Goal: Navigation & Orientation: Find specific page/section

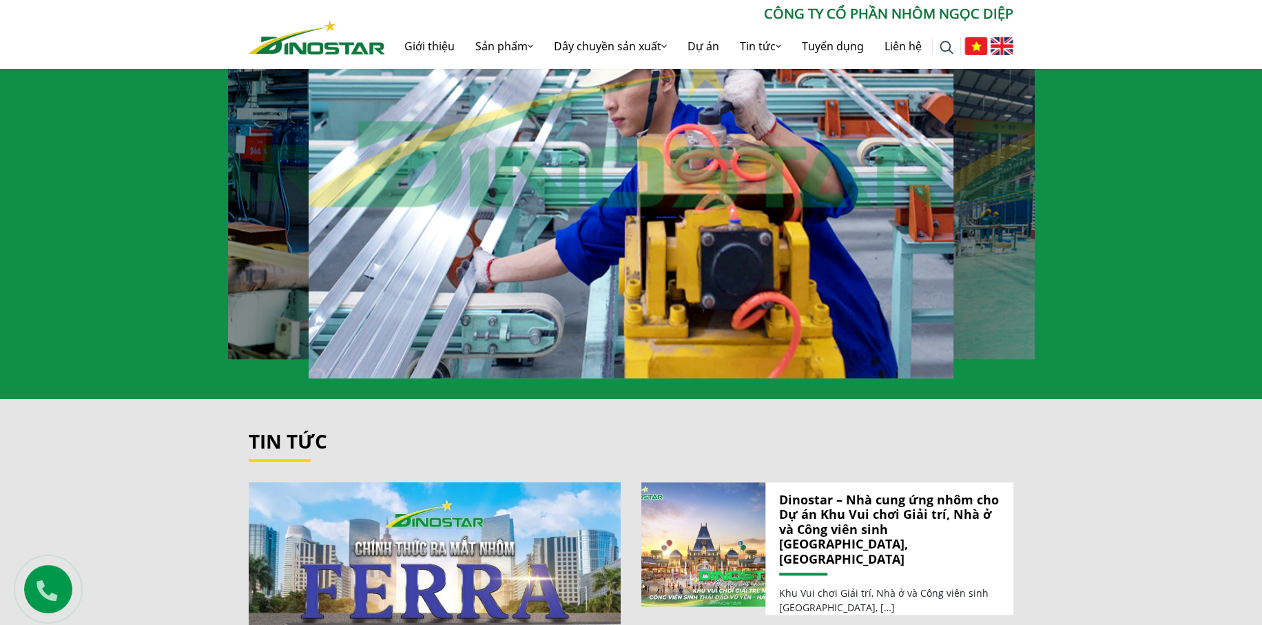
scroll to position [964, 0]
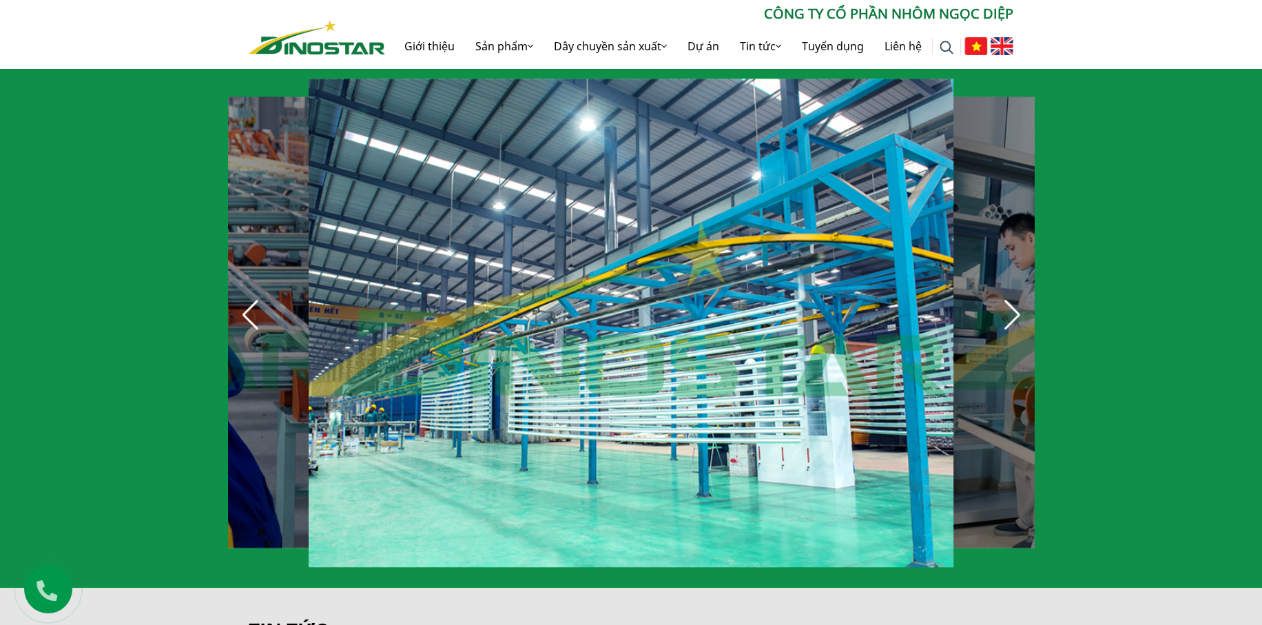
click at [254, 307] on div "Previous slide" at bounding box center [250, 315] width 30 height 30
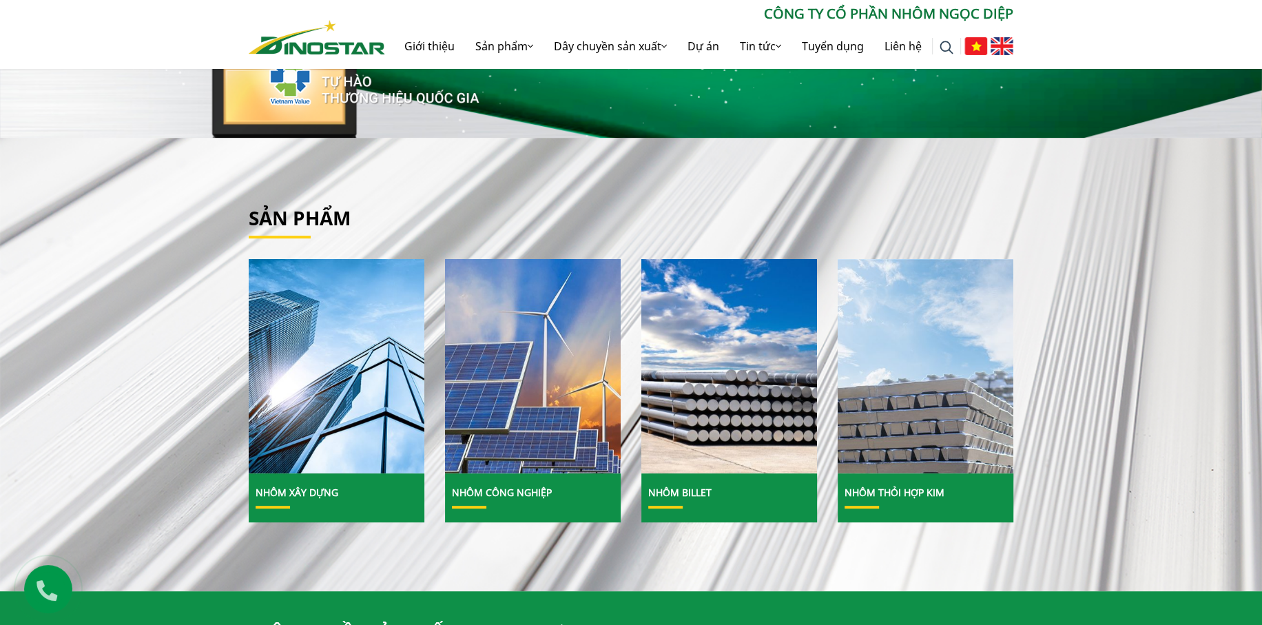
scroll to position [0, 0]
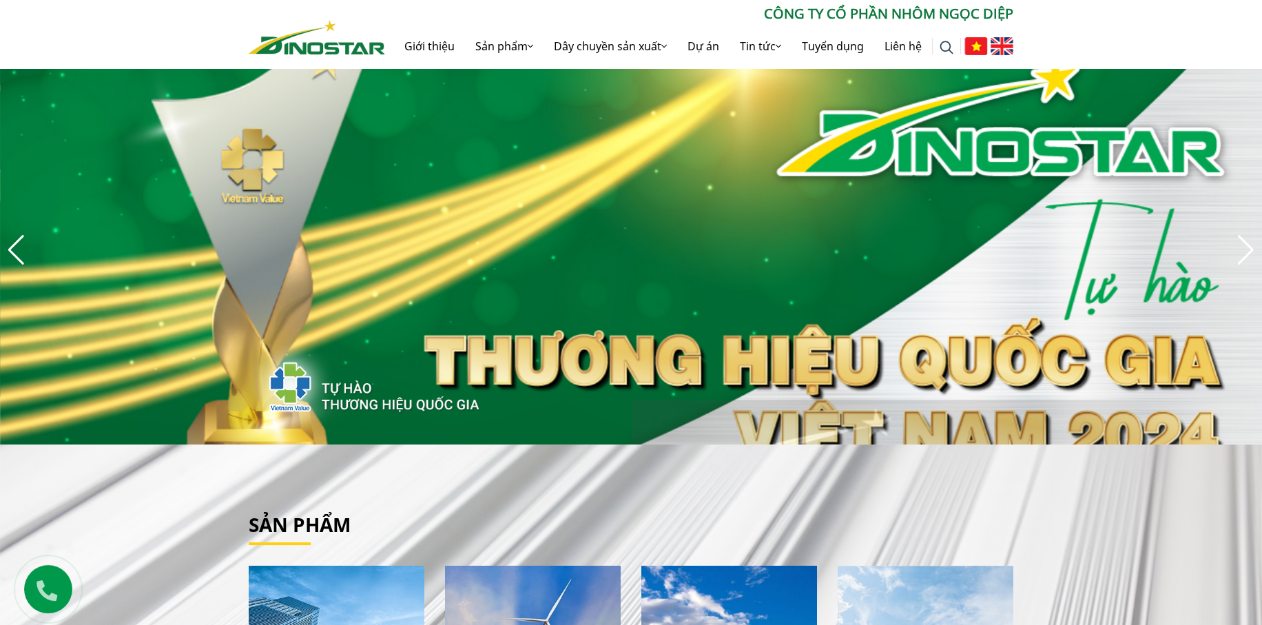
click at [12, 243] on div "Previous slide" at bounding box center [16, 250] width 19 height 30
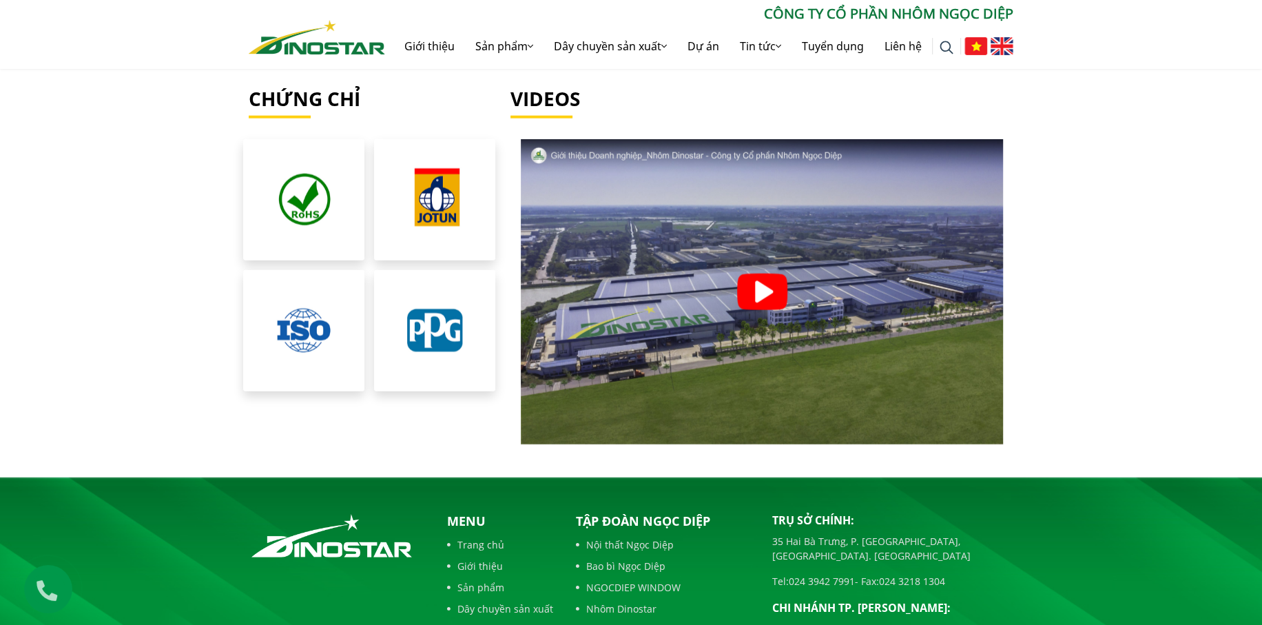
scroll to position [2855, 0]
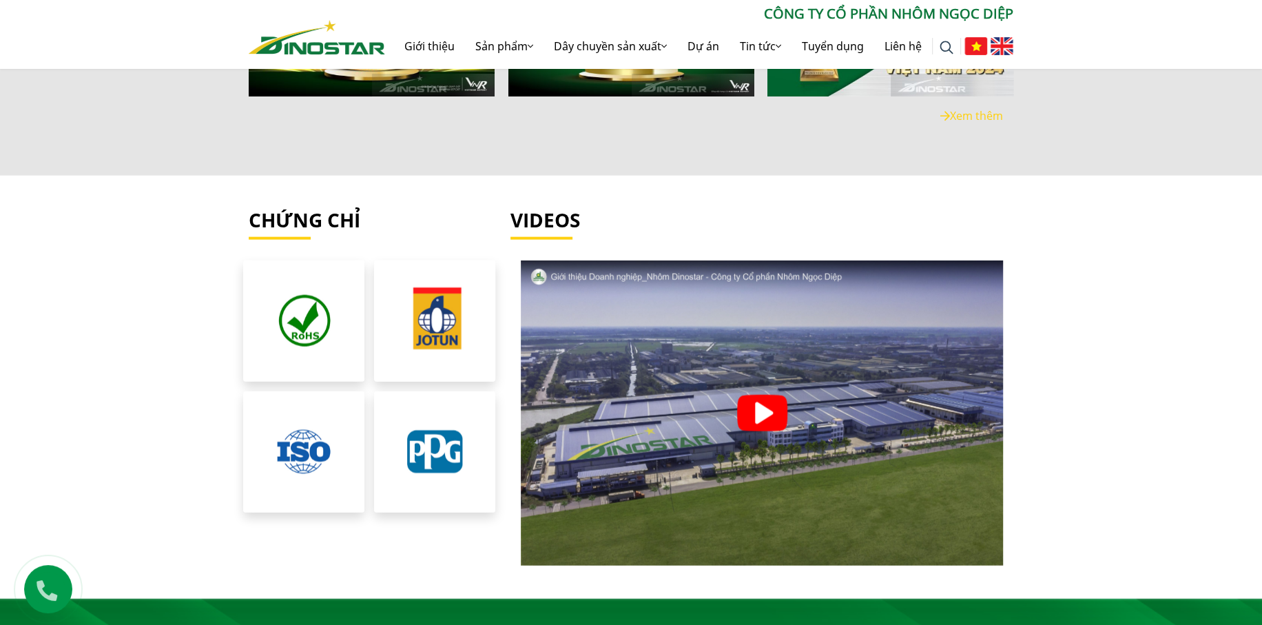
click at [413, 302] on img at bounding box center [434, 320] width 129 height 129
click at [296, 435] on img at bounding box center [303, 451] width 121 height 121
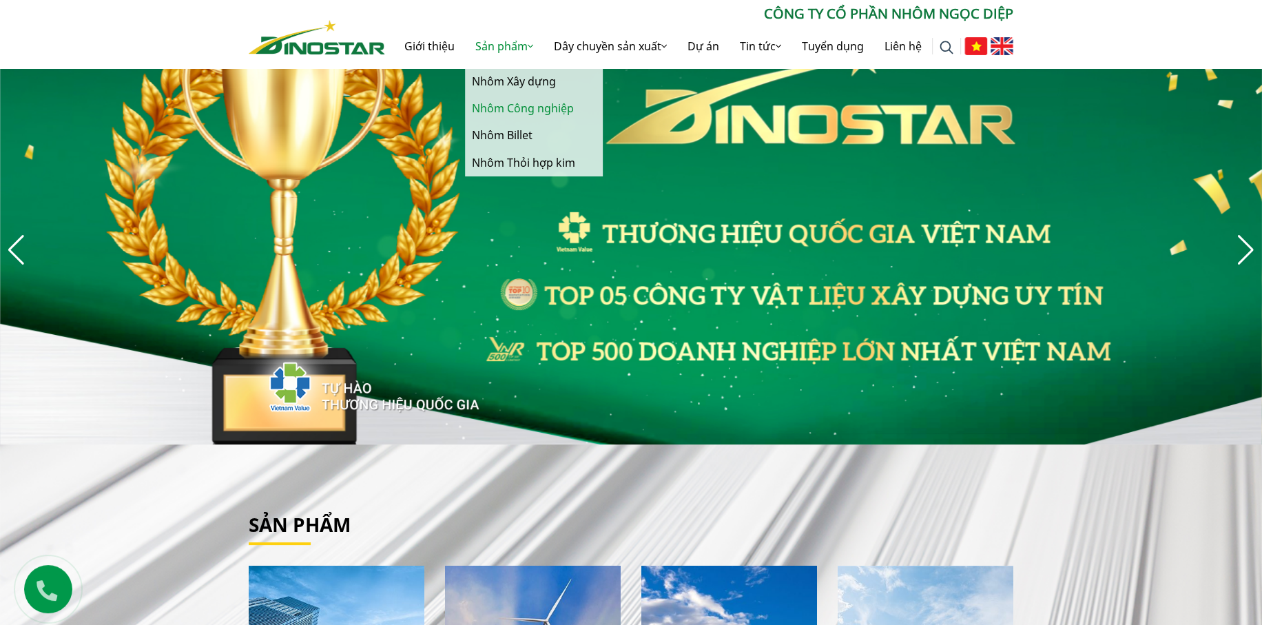
click at [527, 112] on link "Nhôm Công nghiệp" at bounding box center [534, 108] width 138 height 27
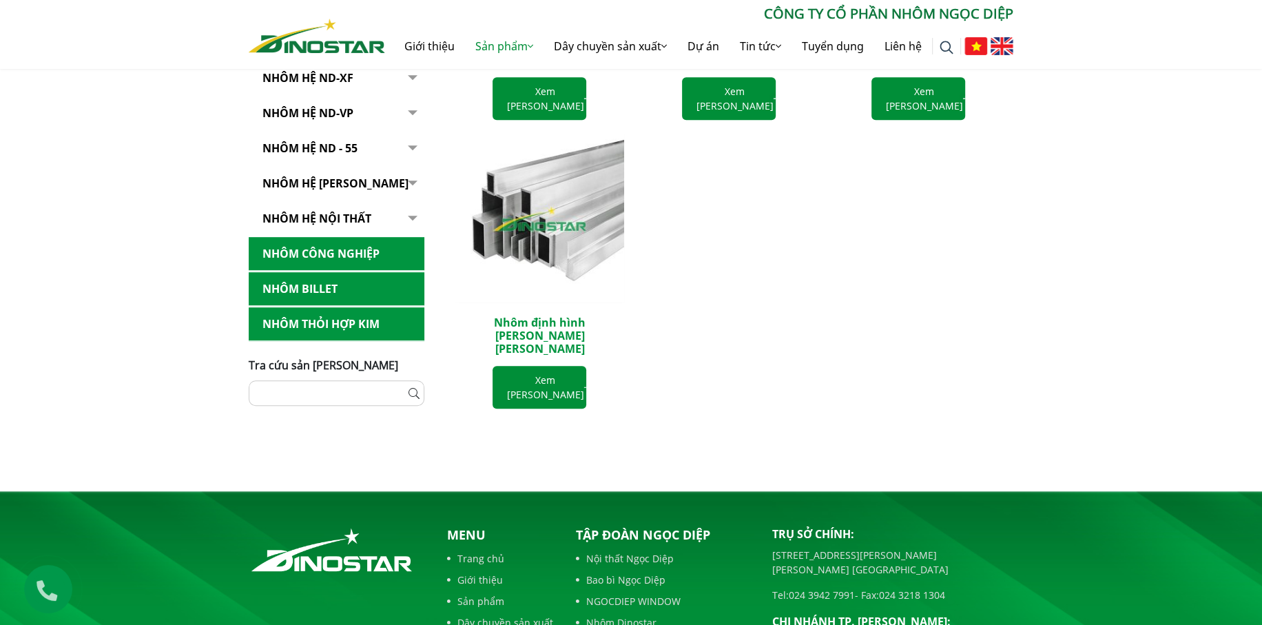
scroll to position [743, 0]
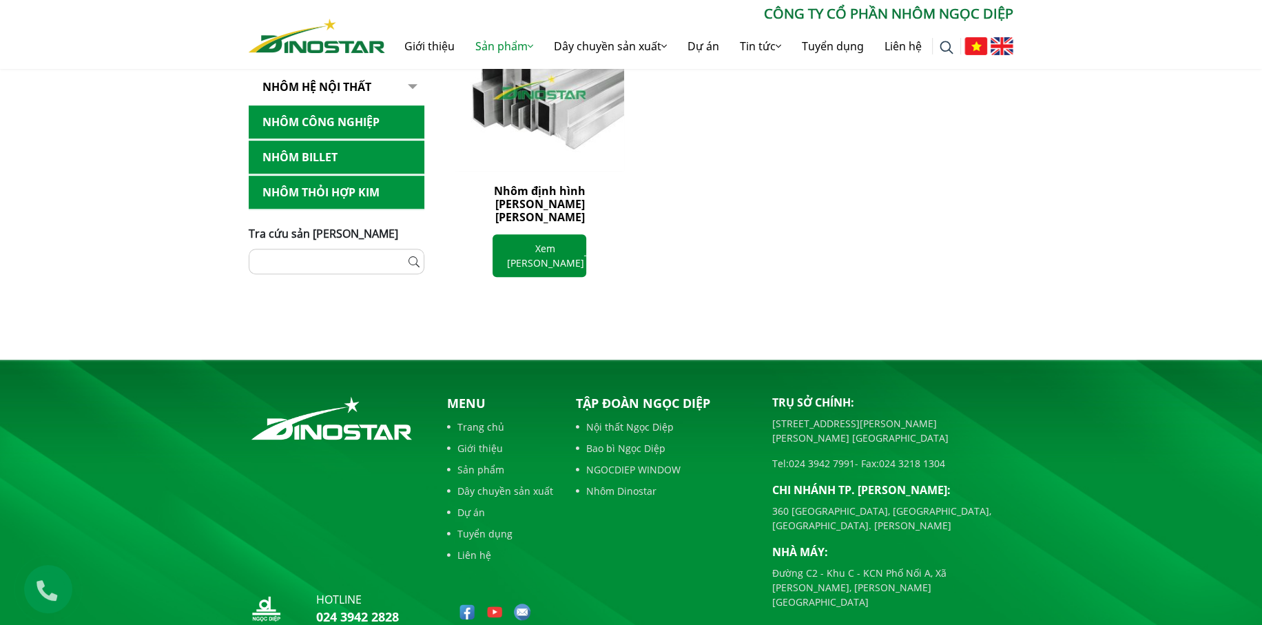
click at [470, 603] on img at bounding box center [467, 611] width 17 height 17
